Goal: Task Accomplishment & Management: Manage account settings

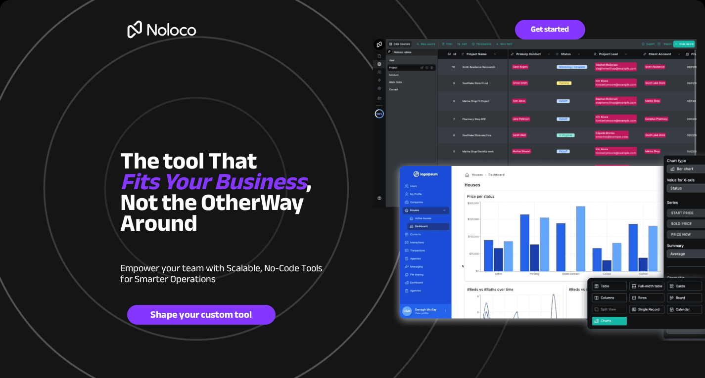
click at [164, 27] on img at bounding box center [161, 29] width 83 height 32
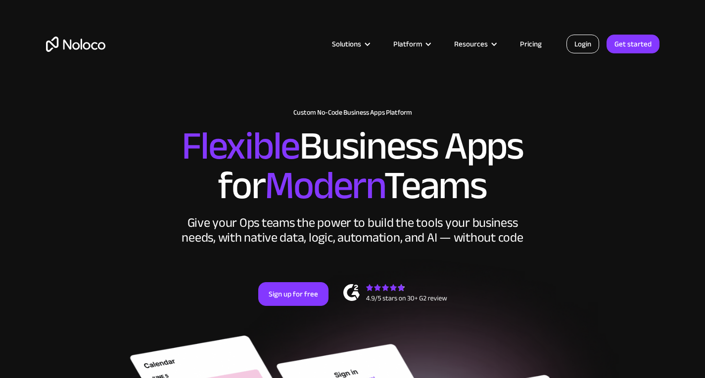
click at [586, 43] on link "Login" at bounding box center [582, 44] width 33 height 19
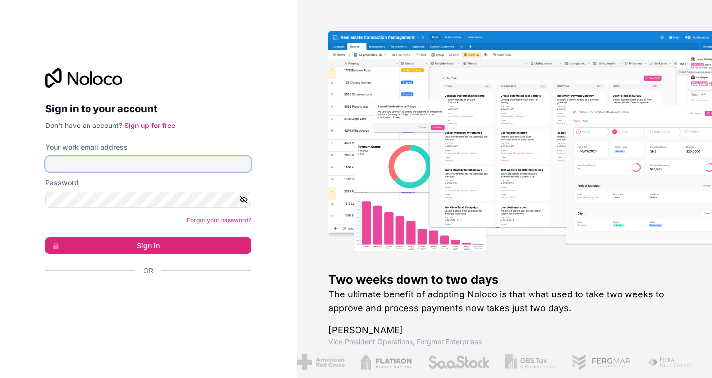
click at [168, 159] on input "Your work email address" at bounding box center [148, 164] width 206 height 16
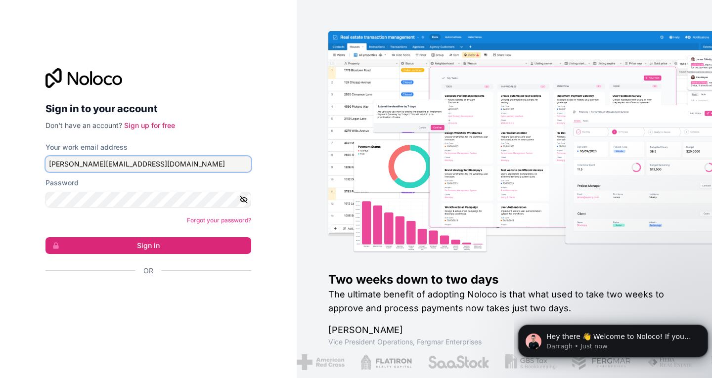
type input "[PERSON_NAME][EMAIL_ADDRESS][DOMAIN_NAME]"
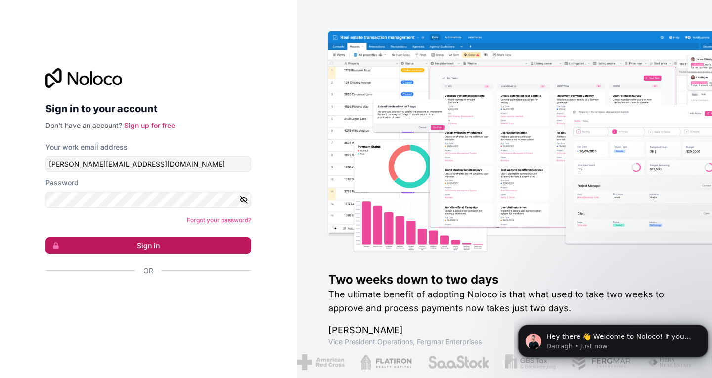
click at [202, 247] on button "Sign in" at bounding box center [148, 245] width 206 height 17
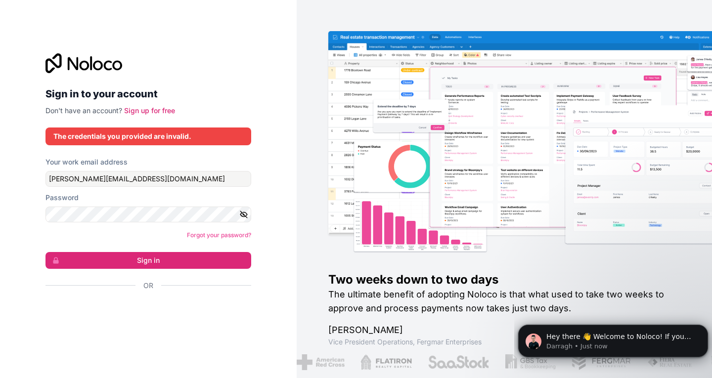
click at [246, 213] on icon "button" at bounding box center [243, 214] width 7 height 4
click at [207, 263] on button "Sign in" at bounding box center [148, 260] width 206 height 17
drag, startPoint x: 207, startPoint y: 263, endPoint x: 185, endPoint y: 259, distance: 22.6
click at [185, 259] on button "Sign in" at bounding box center [148, 260] width 206 height 17
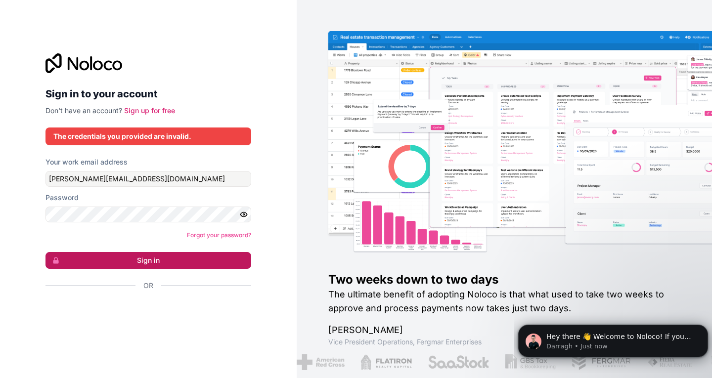
click at [201, 256] on button "Sign in" at bounding box center [148, 260] width 206 height 17
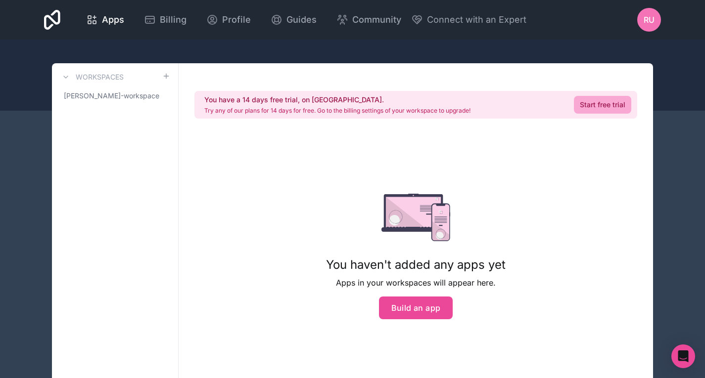
click at [650, 17] on span "RU" at bounding box center [648, 20] width 11 height 12
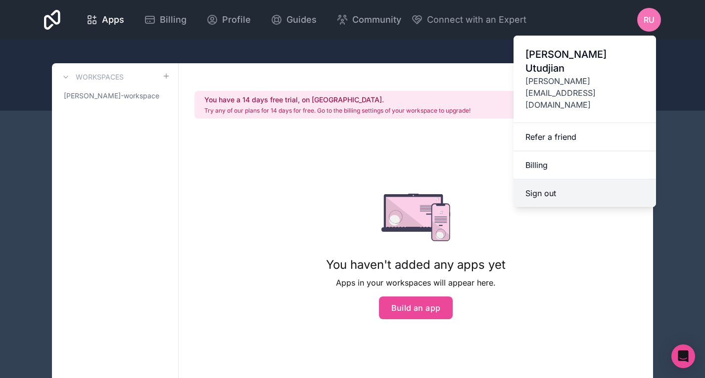
click at [558, 179] on button "Sign out" at bounding box center [584, 193] width 142 height 28
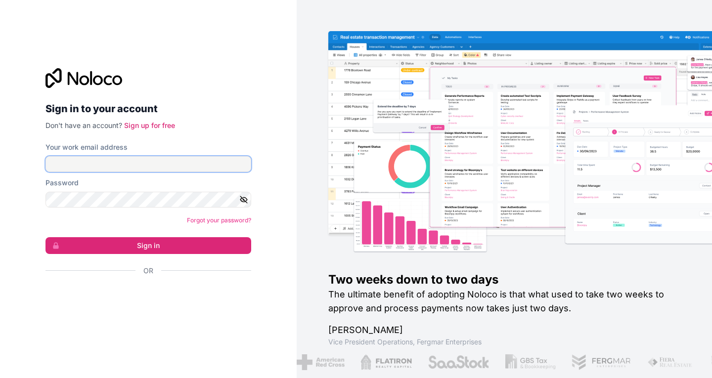
click at [141, 160] on input "Your work email address" at bounding box center [148, 164] width 206 height 16
click at [156, 161] on input "Your work email address" at bounding box center [148, 164] width 206 height 16
type input "[PERSON_NAME][EMAIL_ADDRESS][DOMAIN_NAME]"
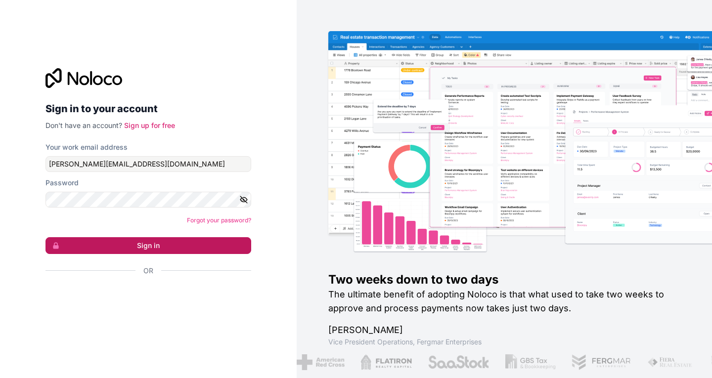
click at [193, 248] on button "Sign in" at bounding box center [148, 245] width 206 height 17
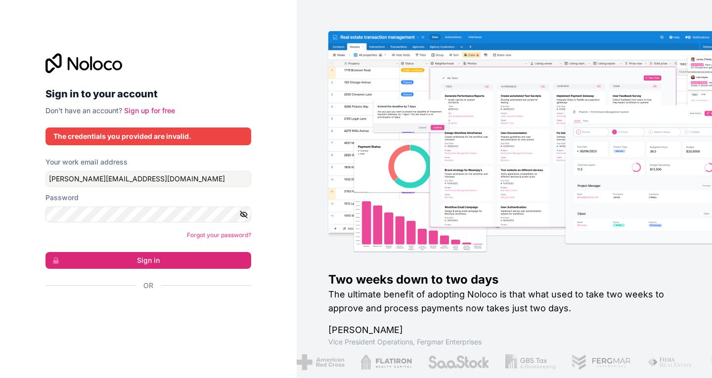
click at [246, 211] on icon "button" at bounding box center [243, 214] width 9 height 9
click at [199, 261] on button "Sign in" at bounding box center [148, 260] width 206 height 17
click at [485, 252] on img at bounding box center [551, 153] width 415 height 205
